Goal: Transaction & Acquisition: Purchase product/service

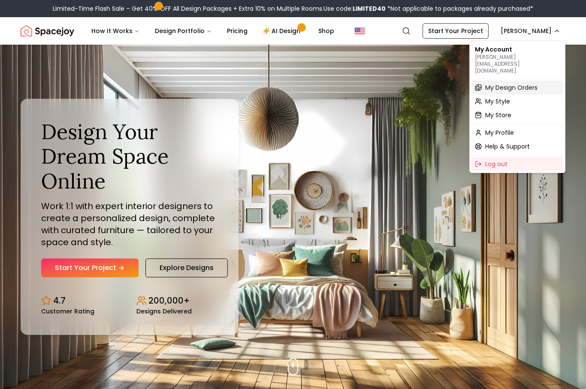
click at [540, 81] on div "My Design Orders" at bounding box center [517, 88] width 92 height 14
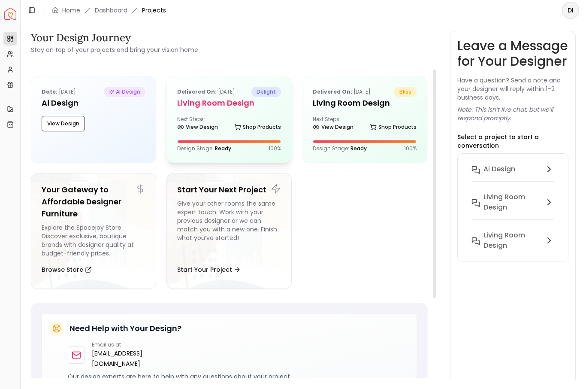
click at [256, 148] on div "Design Stage: Ready 100 %" at bounding box center [229, 148] width 104 height 7
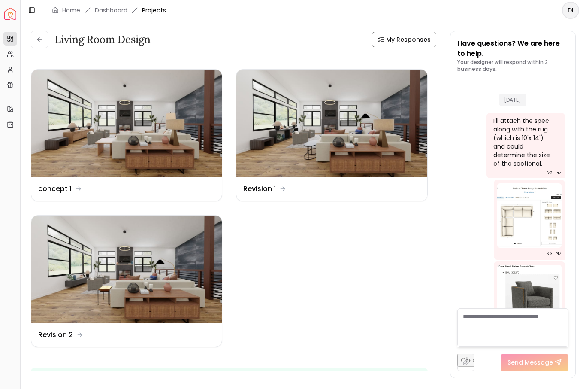
scroll to position [2146, 0]
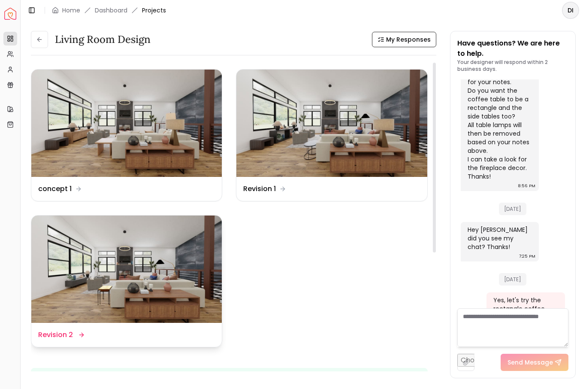
click at [110, 300] on img at bounding box center [126, 268] width 190 height 107
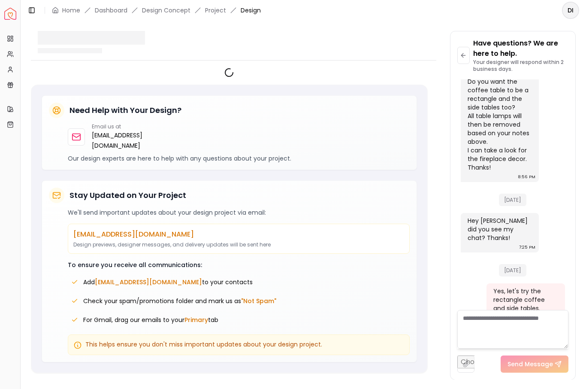
scroll to position [2139, 0]
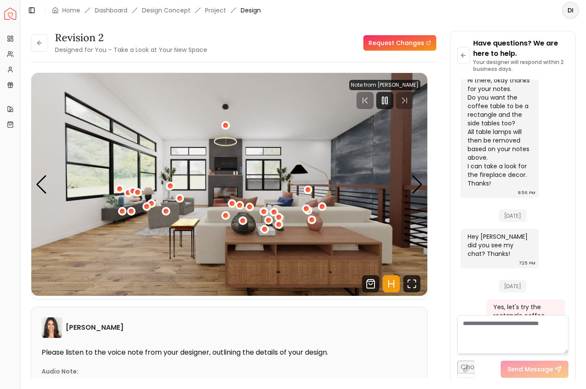
click at [410, 186] on img "1 / 5" at bounding box center [229, 184] width 396 height 223
click at [385, 98] on icon "Pause" at bounding box center [385, 100] width 10 height 10
click at [415, 285] on icon "Fullscreen" at bounding box center [411, 283] width 17 height 17
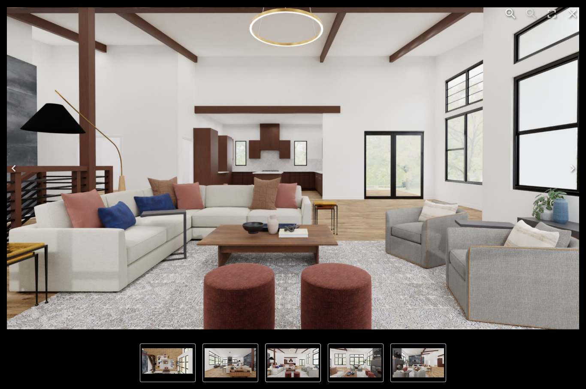
click at [537, 289] on img "2 of 5" at bounding box center [293, 168] width 572 height 322
click at [560, 321] on img "2 of 5" at bounding box center [293, 168] width 572 height 322
click at [504, 370] on div "Lightbox" at bounding box center [293, 362] width 586 height 52
click at [238, 365] on img "1 of 5" at bounding box center [230, 362] width 51 height 29
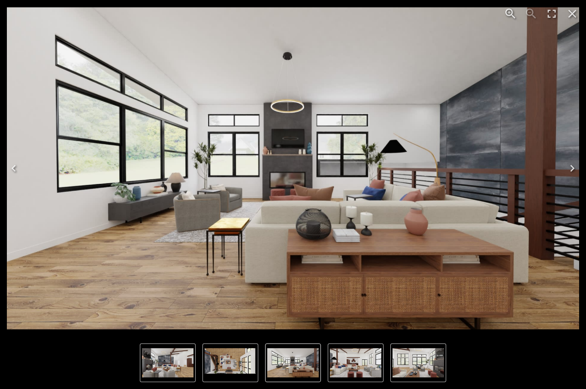
click at [298, 366] on img "1 of 5" at bounding box center [292, 362] width 51 height 29
click at [178, 371] on img "4 of 5" at bounding box center [167, 362] width 51 height 29
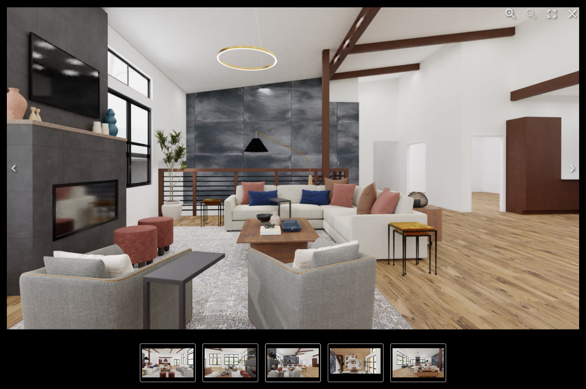
click at [574, 14] on icon "Close" at bounding box center [572, 14] width 14 height 14
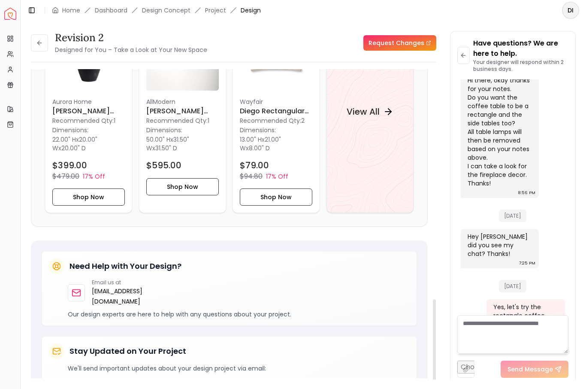
scroll to position [919, 0]
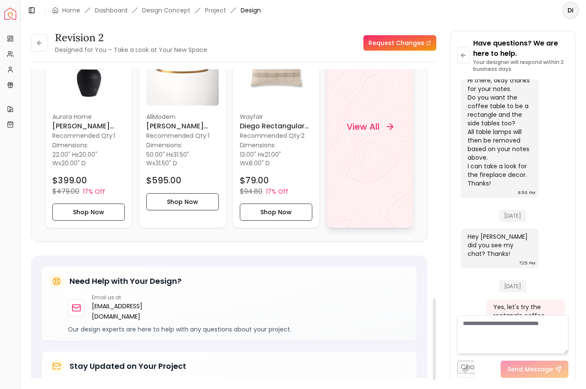
click at [370, 137] on div "View All" at bounding box center [369, 127] width 67 height 26
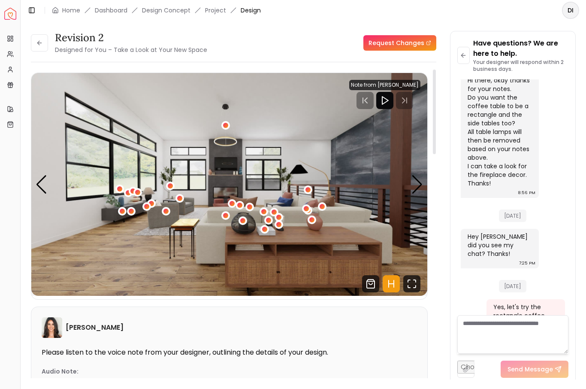
scroll to position [0, 0]
click at [409, 281] on icon "Fullscreen" at bounding box center [411, 283] width 17 height 17
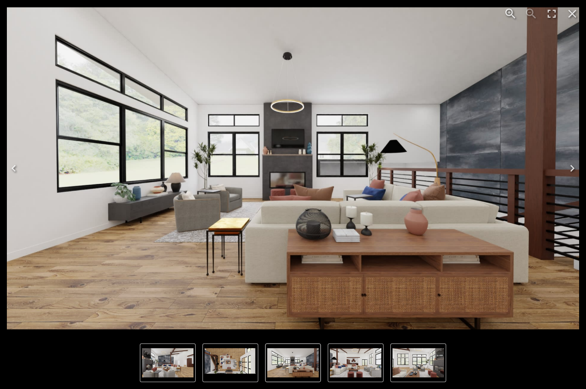
click at [566, 177] on button "Next" at bounding box center [571, 168] width 27 height 34
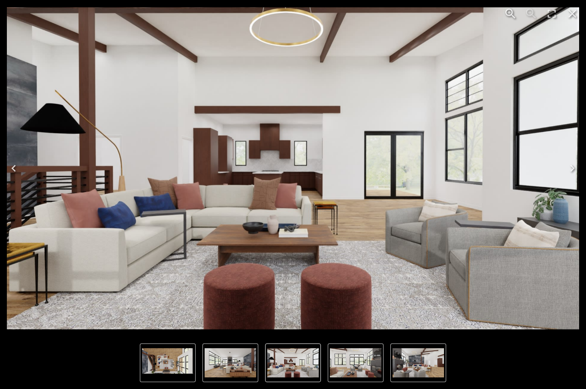
click at [574, 170] on icon "Next" at bounding box center [572, 168] width 14 height 14
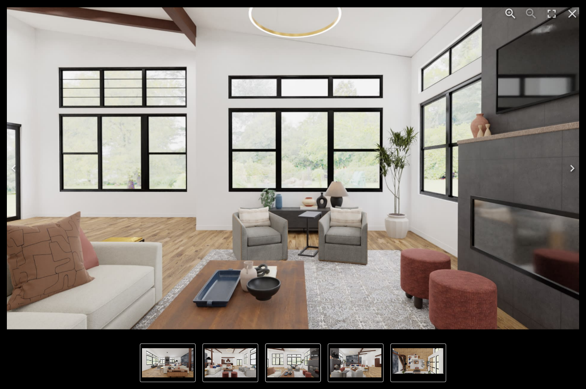
click at [575, 172] on icon "Next" at bounding box center [572, 168] width 14 height 14
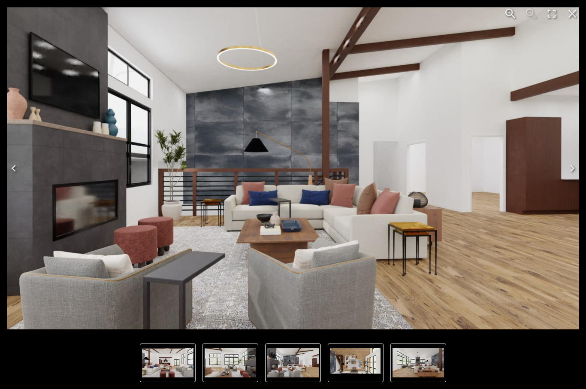
click at [574, 175] on icon "Next" at bounding box center [572, 168] width 14 height 14
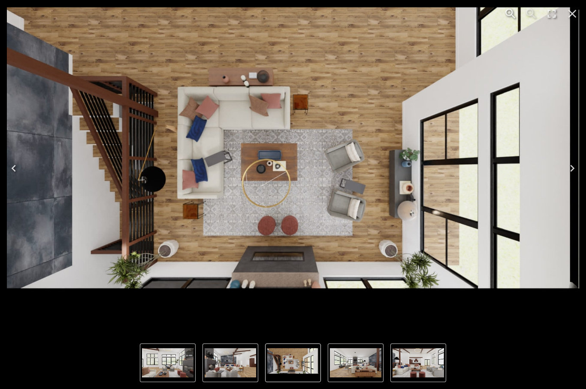
click at [569, 175] on icon "Next" at bounding box center [572, 168] width 14 height 14
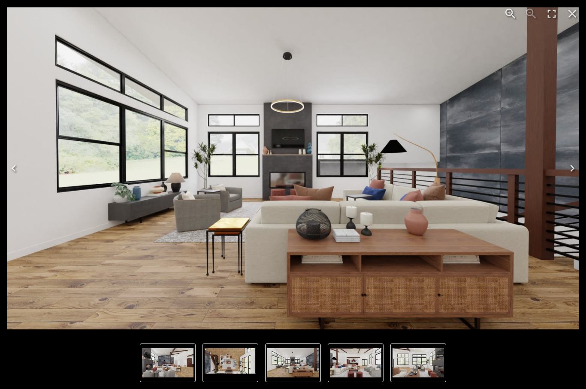
click at [573, 172] on icon "Next" at bounding box center [572, 168] width 14 height 14
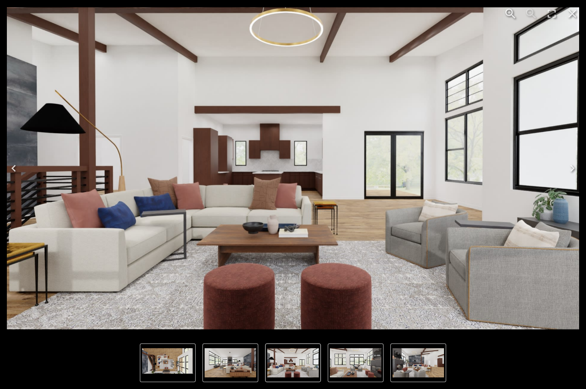
click at [544, 359] on div "Lightbox" at bounding box center [293, 362] width 586 height 52
click at [523, 374] on div "Lightbox" at bounding box center [293, 362] width 586 height 52
click at [522, 374] on div "Lightbox" at bounding box center [293, 362] width 586 height 52
click at [576, 13] on icon "Close" at bounding box center [572, 14] width 14 height 14
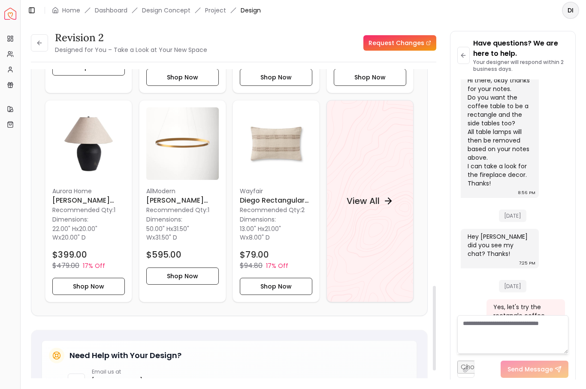
scroll to position [895, 0]
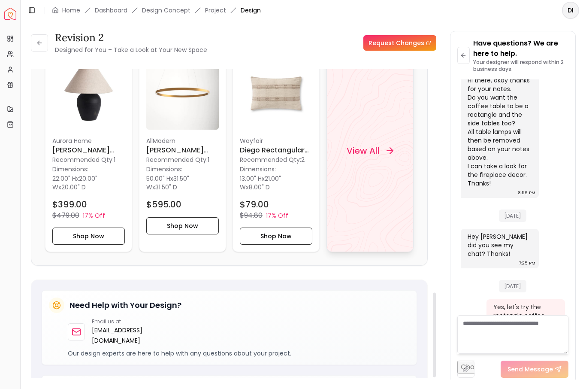
click at [374, 149] on h4 "View All" at bounding box center [363, 151] width 33 height 12
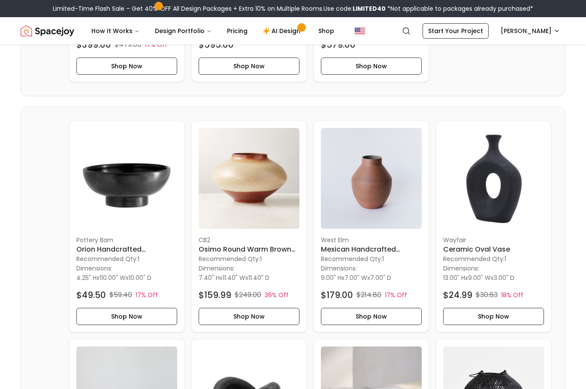
scroll to position [1577, 0]
click at [541, 238] on p "Wayfair" at bounding box center [493, 239] width 101 height 9
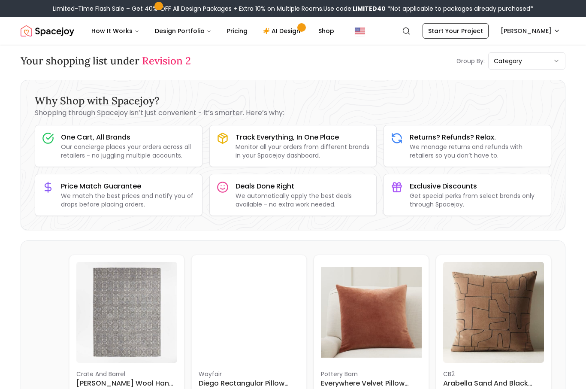
scroll to position [0, 0]
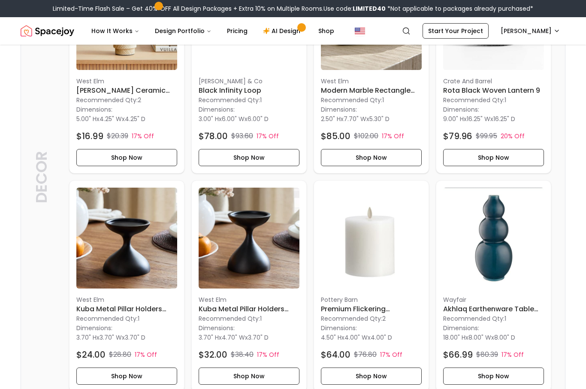
scroll to position [1954, 0]
click at [113, 378] on button "Shop Now" at bounding box center [126, 375] width 101 height 17
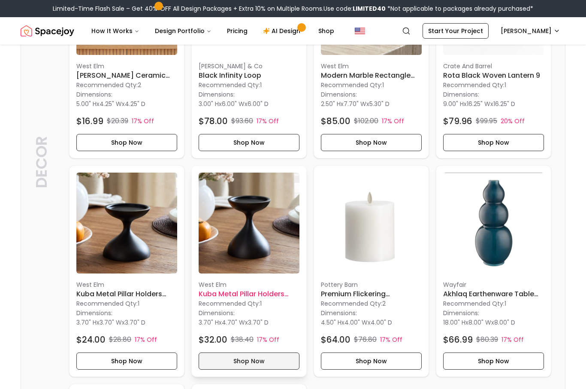
click at [261, 358] on button "Shop Now" at bounding box center [249, 360] width 101 height 17
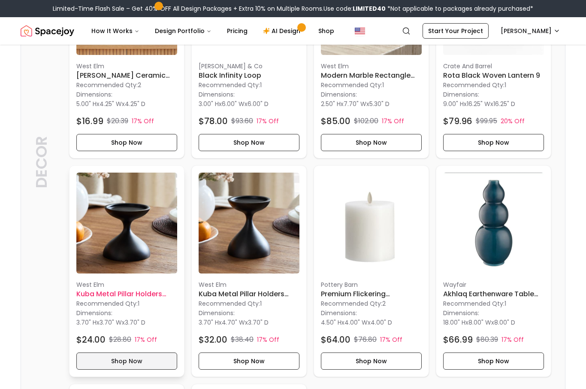
click at [143, 361] on button "Shop Now" at bounding box center [126, 360] width 101 height 17
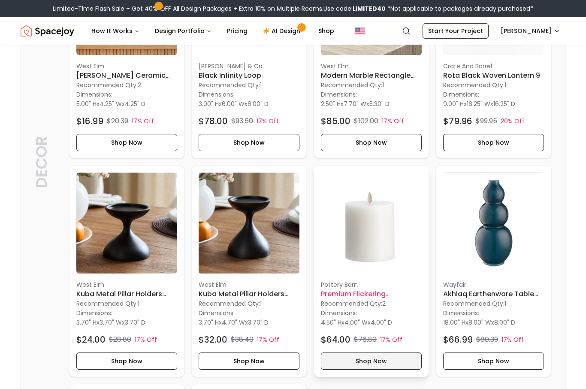
click at [365, 360] on button "Shop Now" at bounding box center [371, 360] width 101 height 17
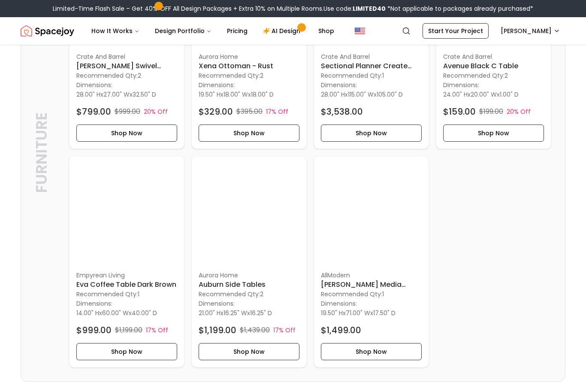
scroll to position [791, 0]
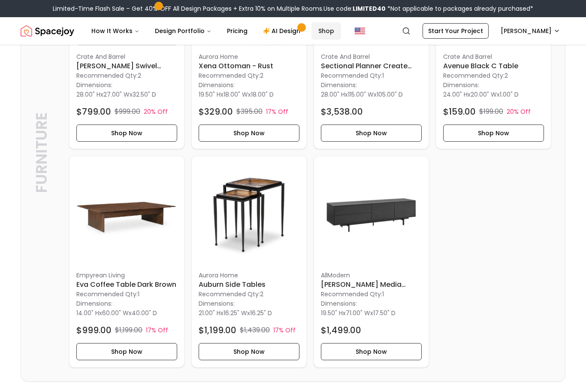
click at [324, 26] on link "Shop" at bounding box center [326, 30] width 30 height 17
